Goal: Transaction & Acquisition: Book appointment/travel/reservation

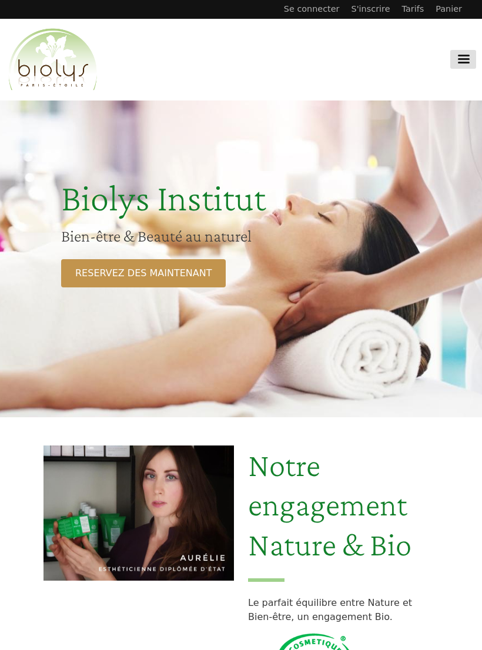
click at [161, 269] on link "RESERVEZ DES MAINTENANT" at bounding box center [143, 273] width 165 height 28
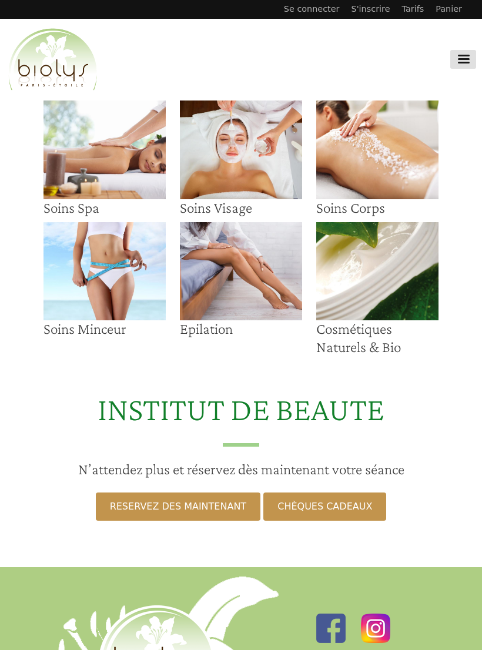
click at [226, 142] on img at bounding box center [241, 149] width 122 height 99
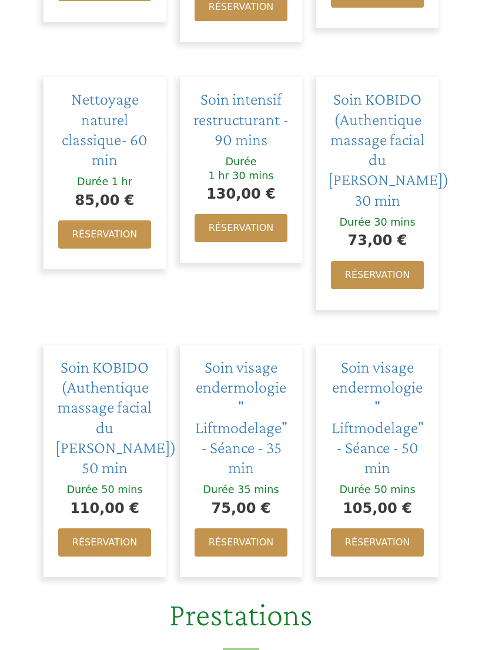
scroll to position [654, 0]
click at [392, 111] on span "Soin KOBIDO (Authentique massage facial du [PERSON_NAME]) 30 min" at bounding box center [388, 148] width 121 height 119
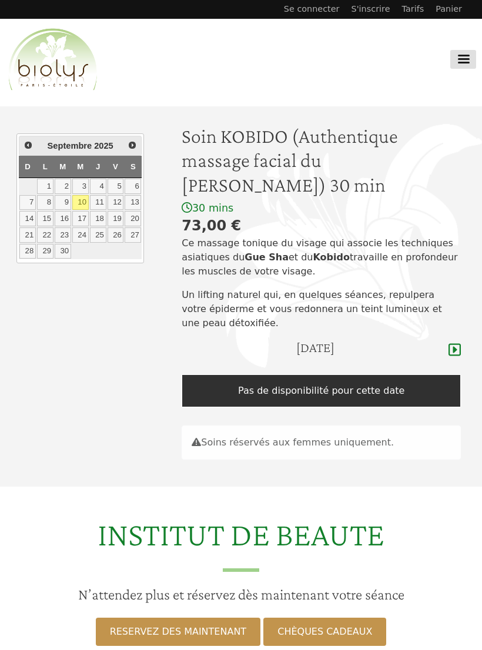
click at [455, 353] on icon at bounding box center [454, 350] width 12 height 14
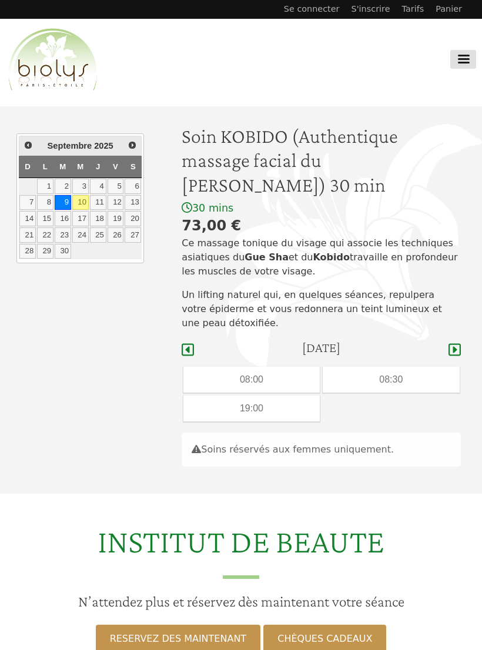
click at [459, 343] on icon at bounding box center [454, 350] width 12 height 14
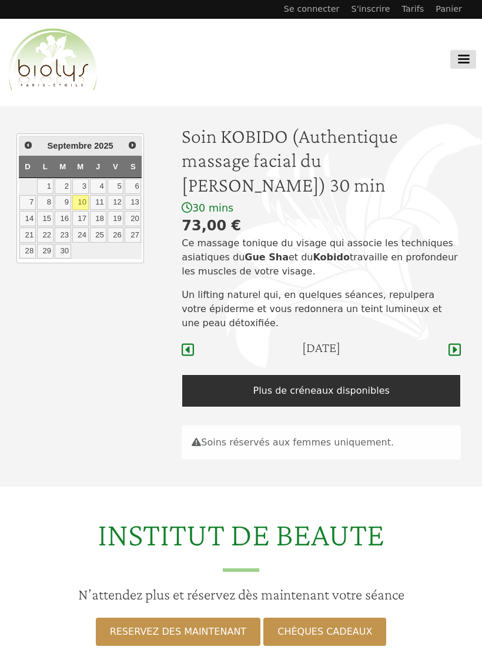
click at [455, 343] on icon at bounding box center [454, 350] width 12 height 14
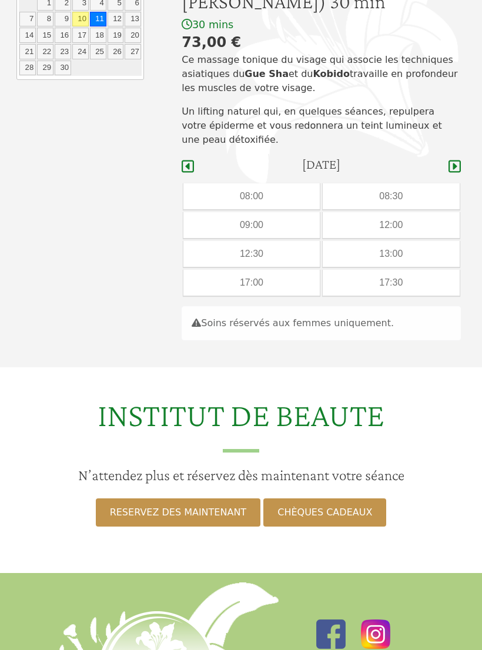
scroll to position [169, 0]
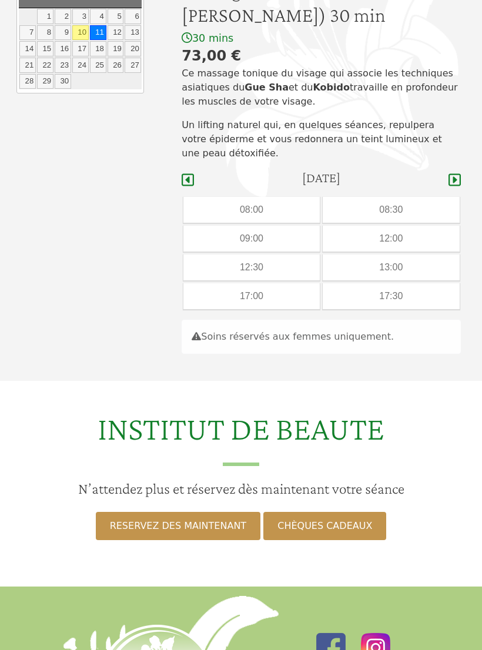
click at [453, 176] on icon at bounding box center [454, 180] width 12 height 14
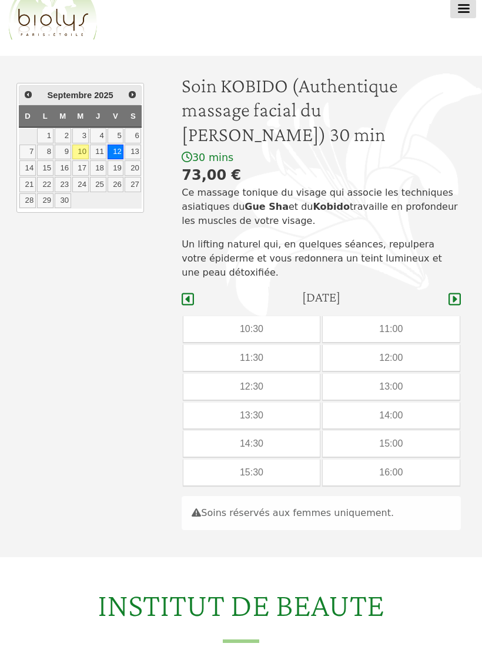
scroll to position [51, 0]
click at [448, 292] on icon at bounding box center [454, 299] width 12 height 14
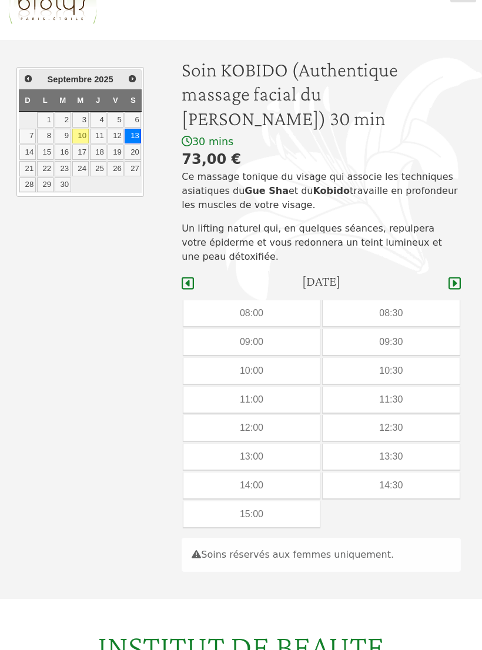
scroll to position [73, 0]
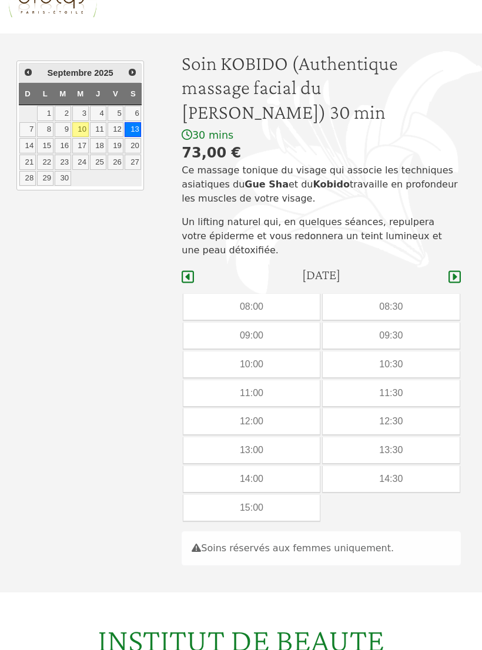
click at [457, 271] on icon at bounding box center [454, 277] width 12 height 12
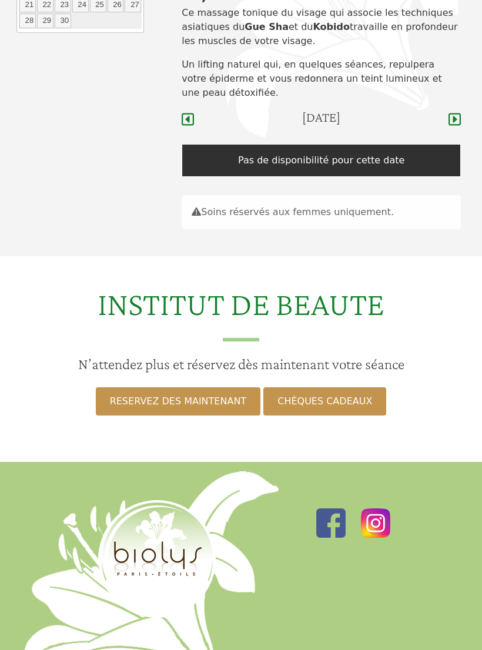
scroll to position [230, 0]
